Goal: Information Seeking & Learning: Learn about a topic

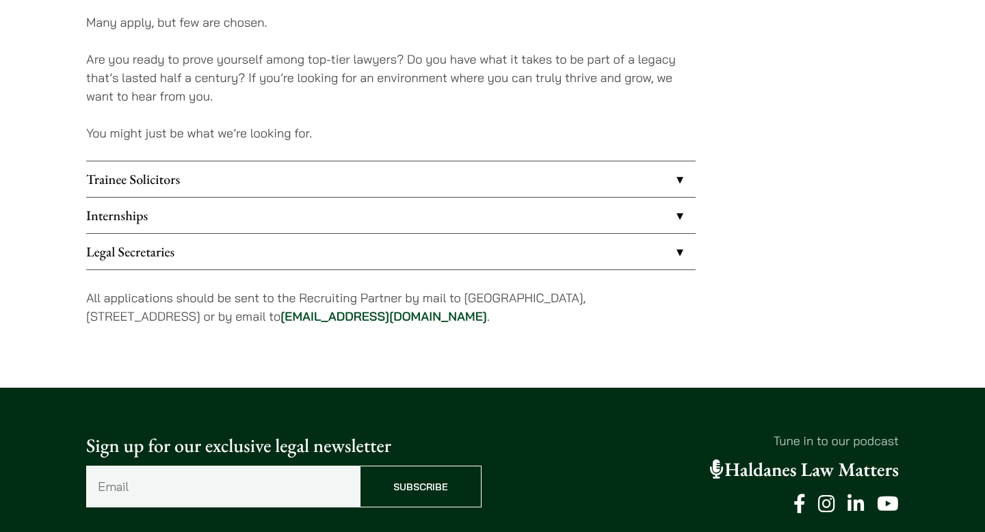
scroll to position [1117, 0]
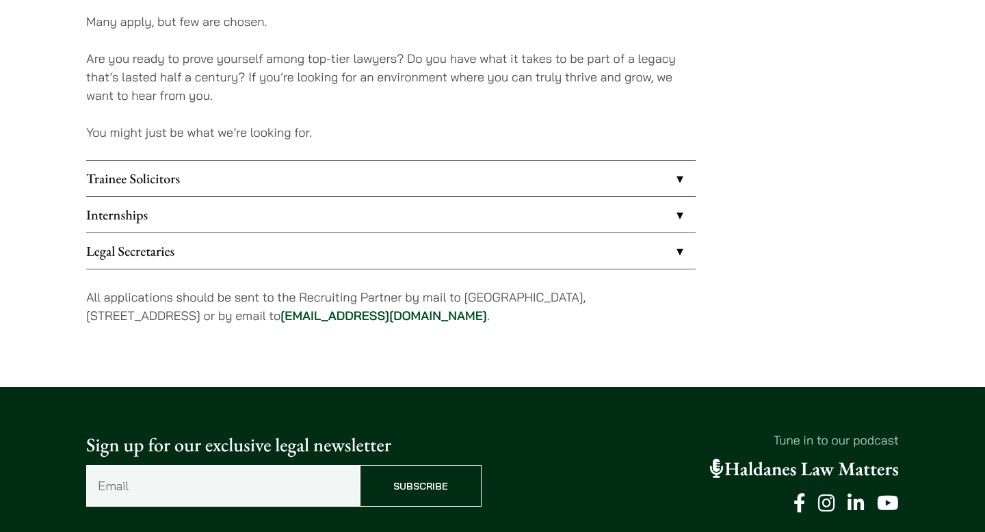
click at [217, 214] on link "Internships" at bounding box center [390, 215] width 609 height 36
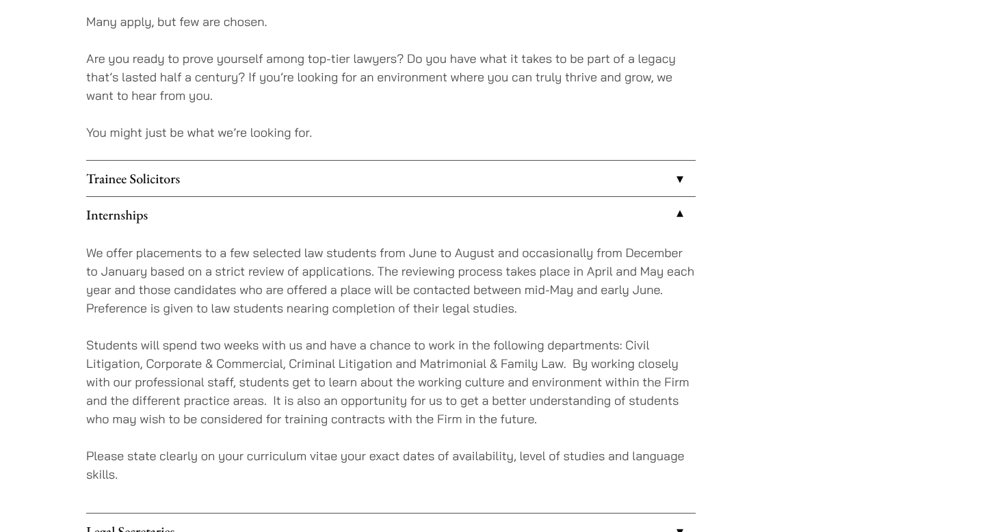
click at [224, 187] on link "Trainee Solicitors" at bounding box center [390, 179] width 609 height 36
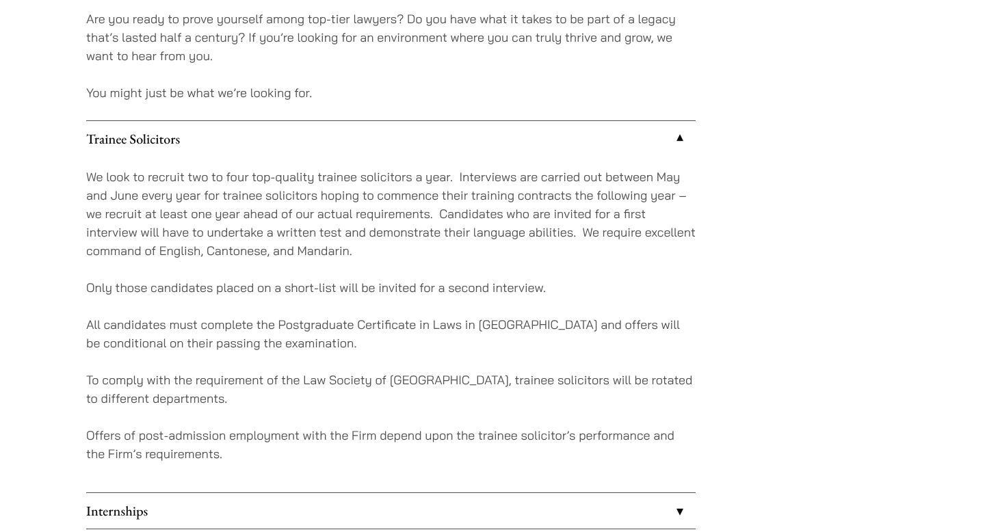
scroll to position [1380, 0]
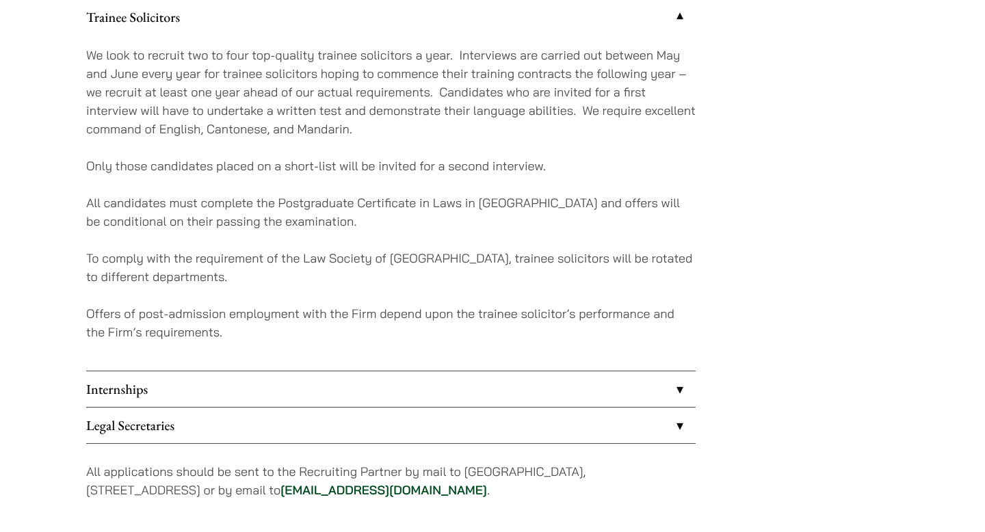
scroll to position [1276, 0]
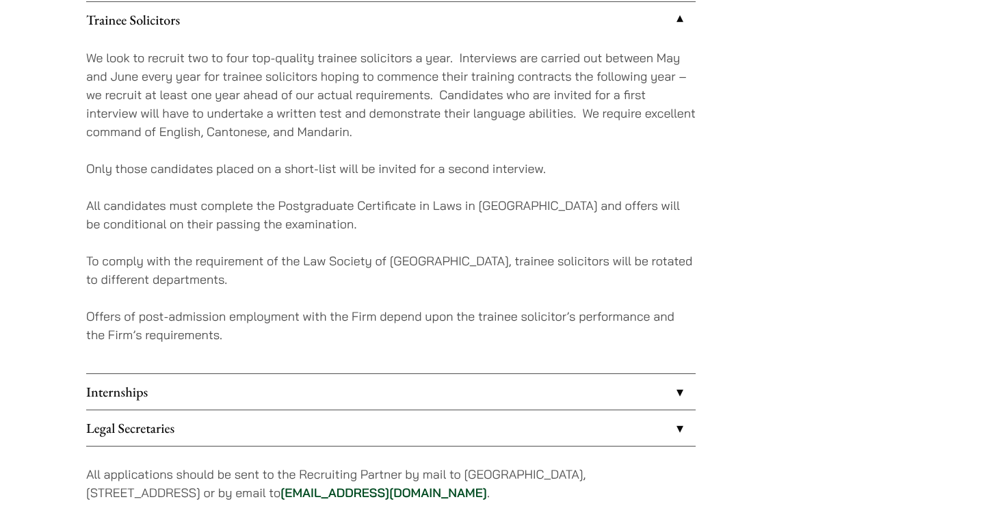
click at [574, 388] on link "Internships" at bounding box center [390, 392] width 609 height 36
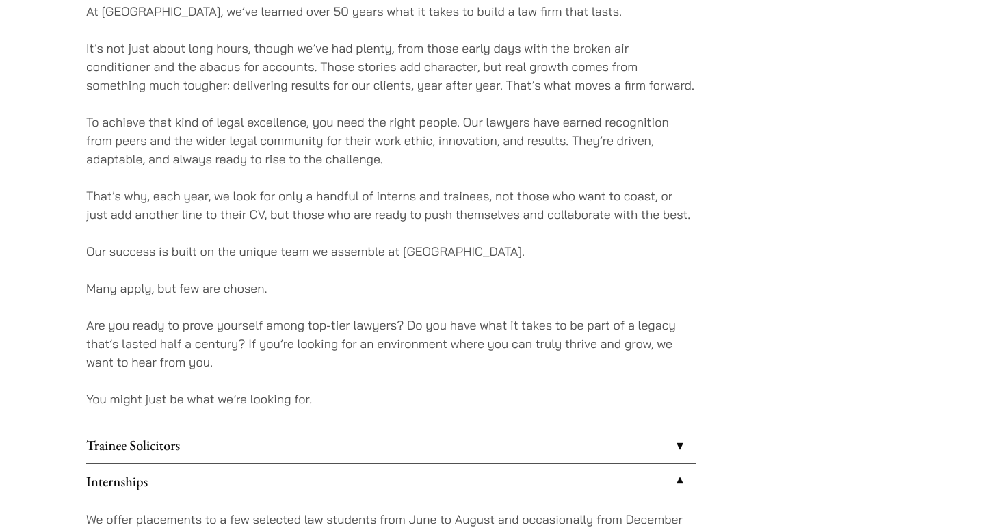
scroll to position [855, 0]
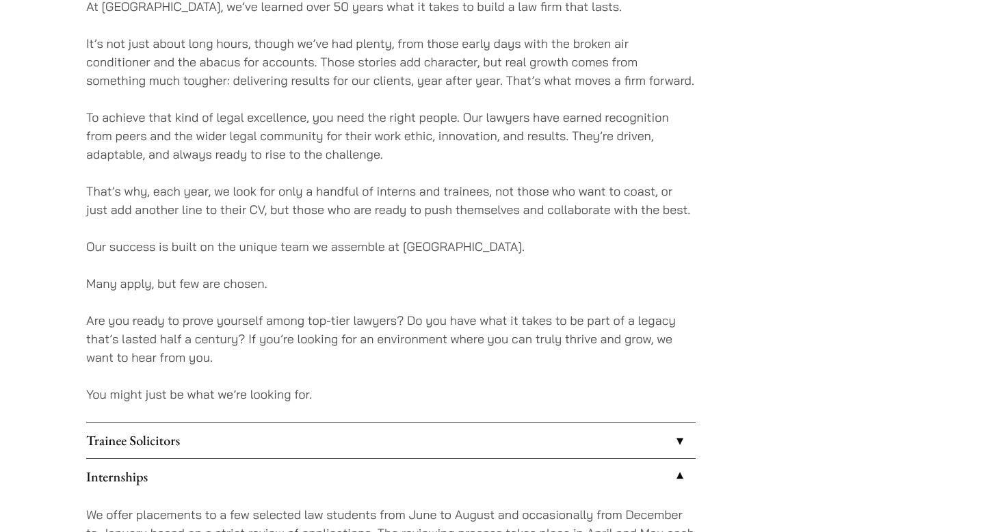
click at [568, 440] on link "Trainee Solicitors" at bounding box center [390, 441] width 609 height 36
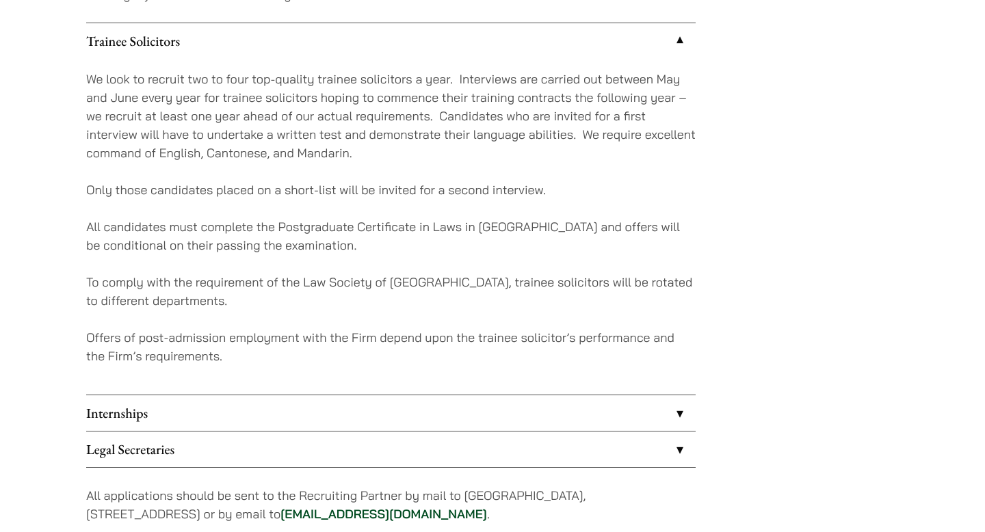
scroll to position [1251, 0]
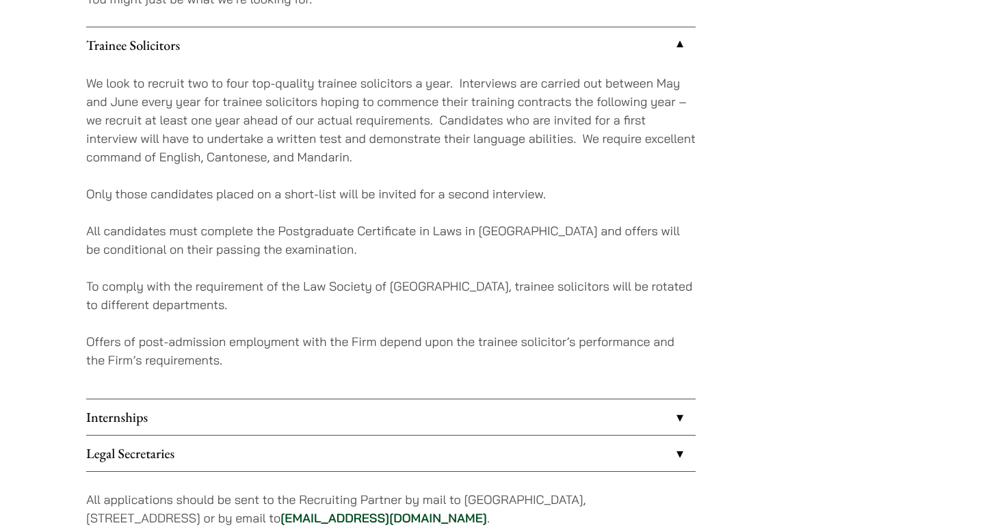
click at [522, 405] on link "Internships" at bounding box center [390, 417] width 609 height 36
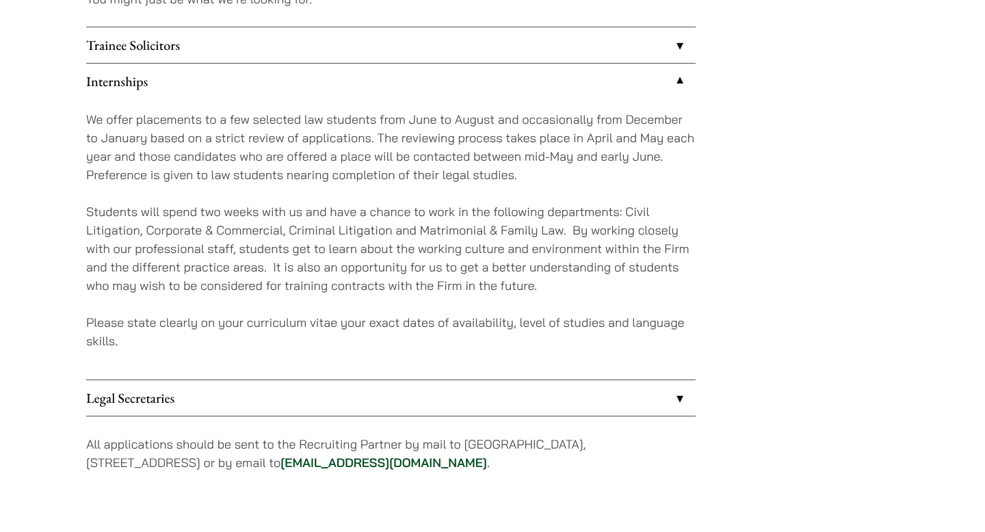
click at [521, 405] on link "Legal Secretaries" at bounding box center [390, 398] width 609 height 36
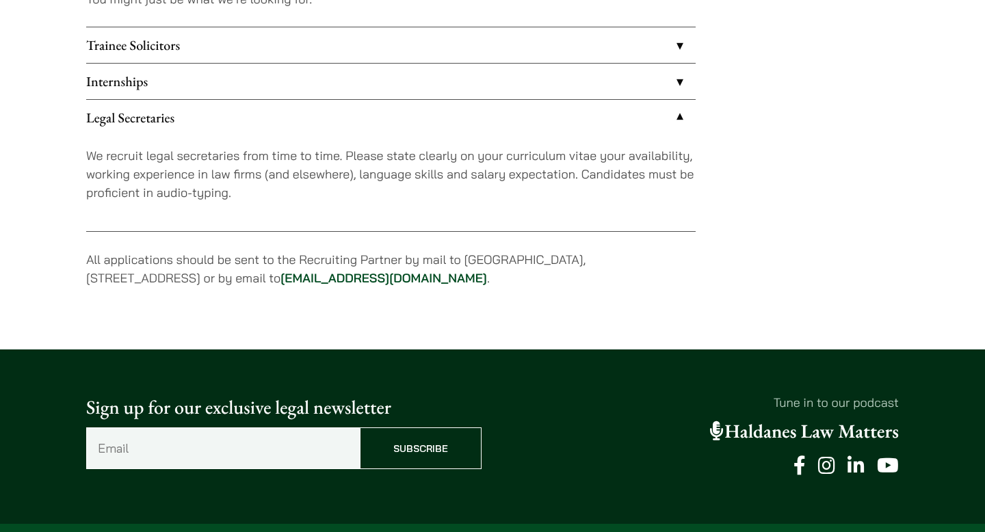
click at [635, 60] on link "Trainee Solicitors" at bounding box center [390, 45] width 609 height 36
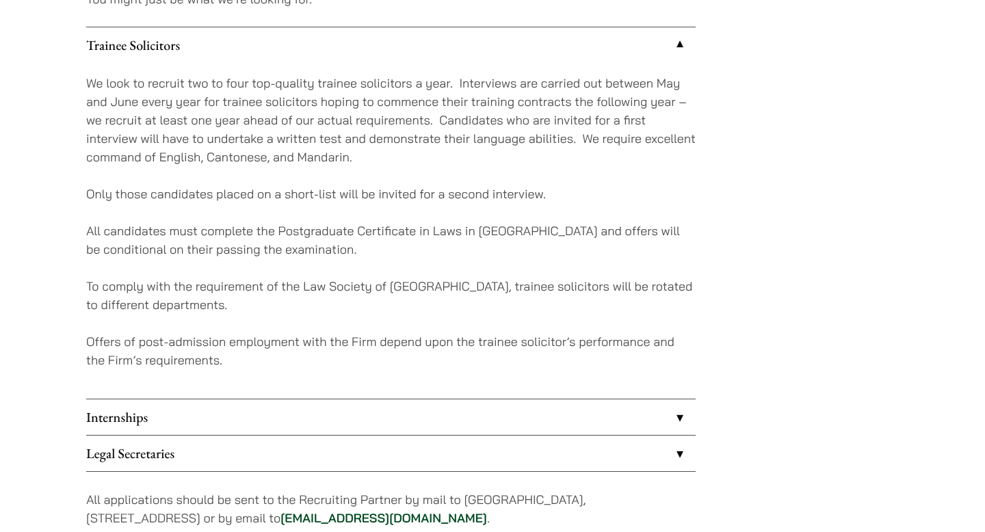
click at [555, 403] on link "Internships" at bounding box center [390, 417] width 609 height 36
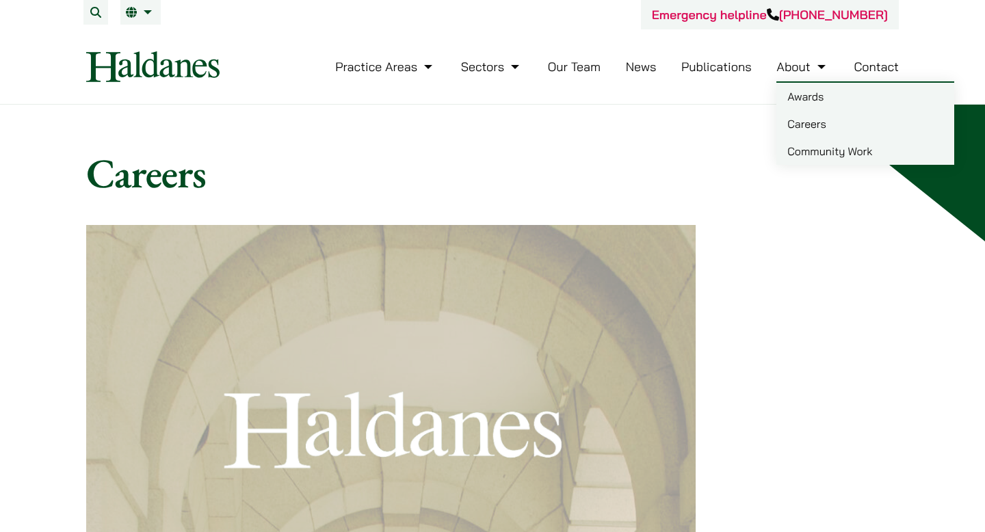
click at [660, 150] on h1 "Careers" at bounding box center [492, 172] width 812 height 49
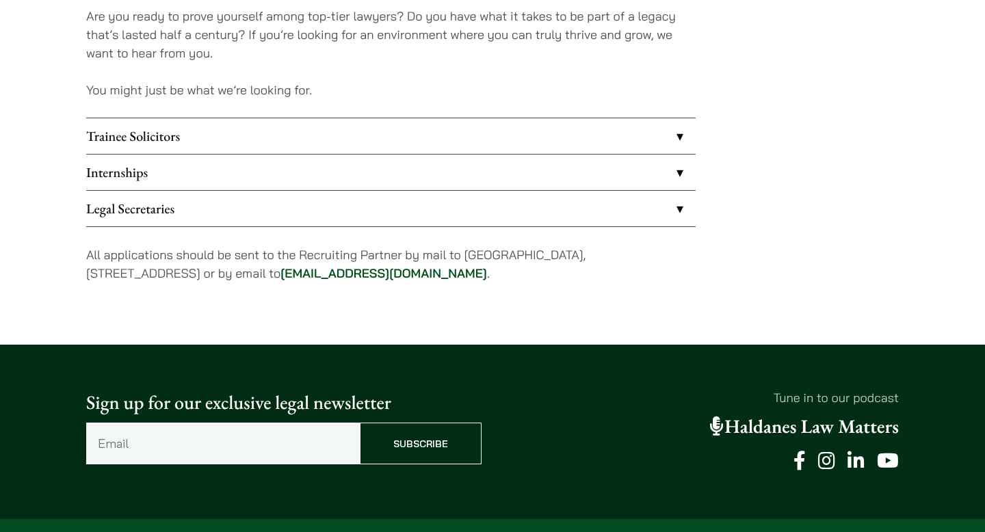
scroll to position [935, 0]
